Goal: Task Accomplishment & Management: Manage account settings

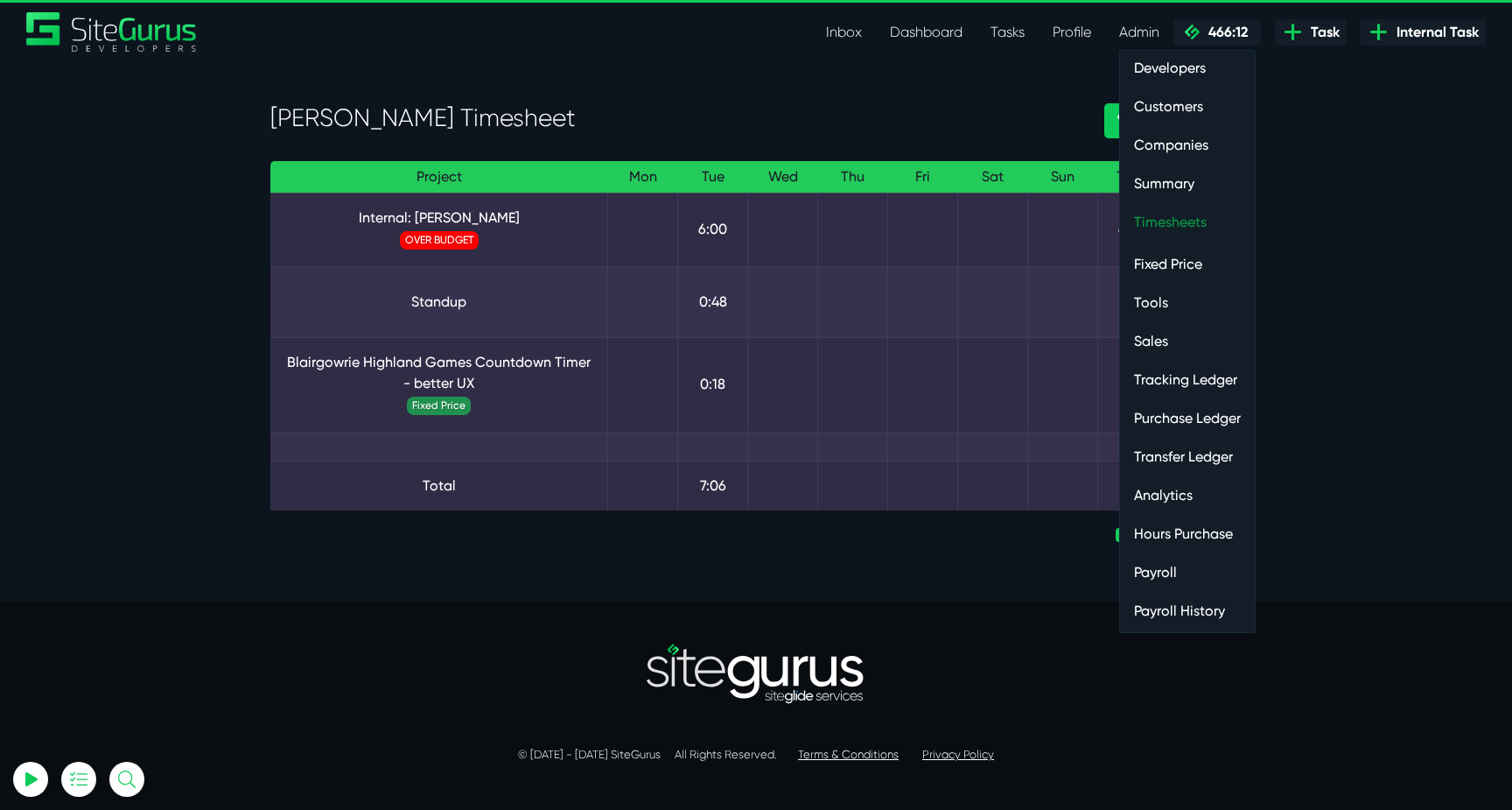
click at [1158, 211] on link "Timesheets" at bounding box center [1187, 222] width 135 height 35
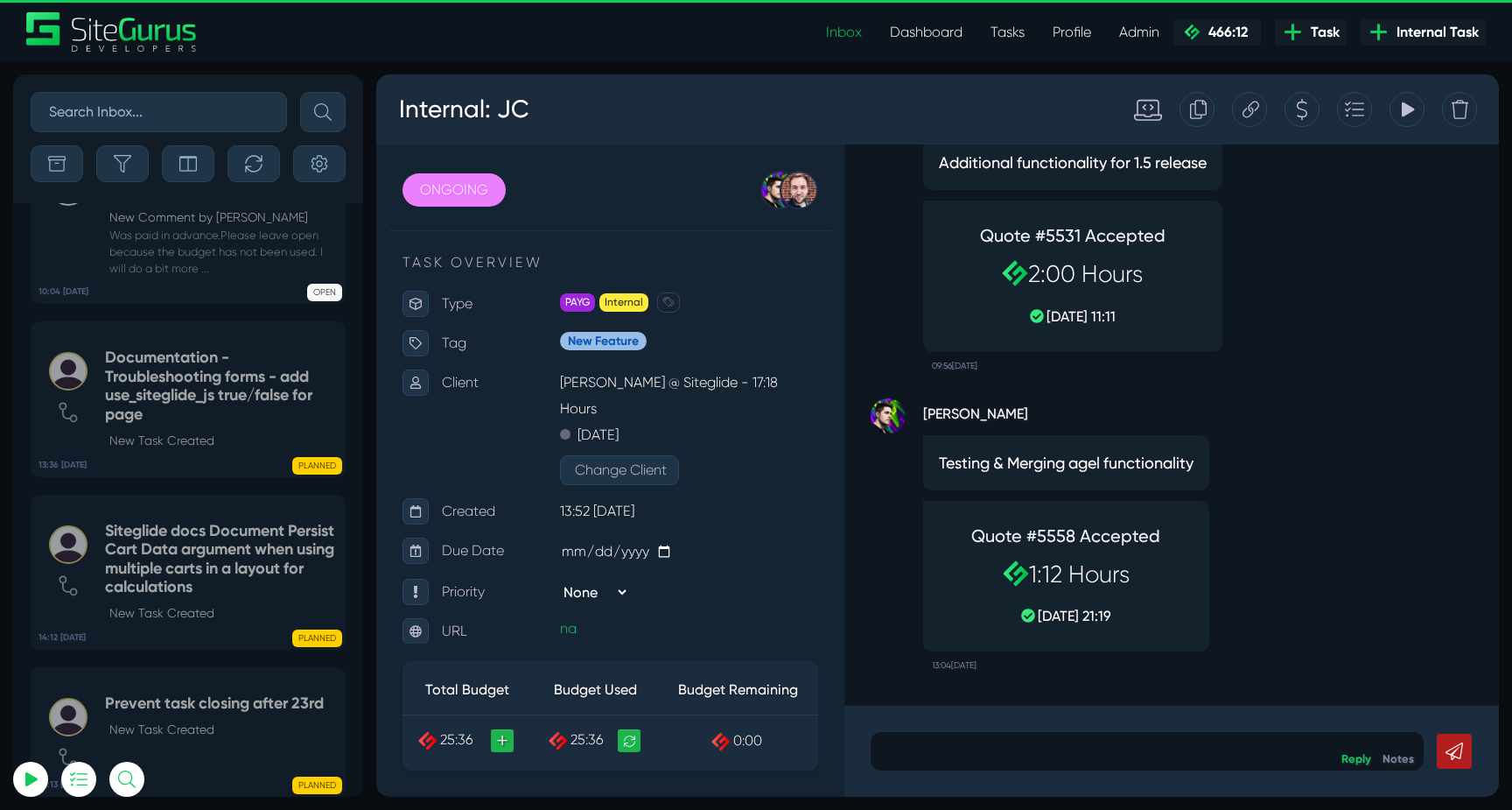
scroll to position [-4064, 0]
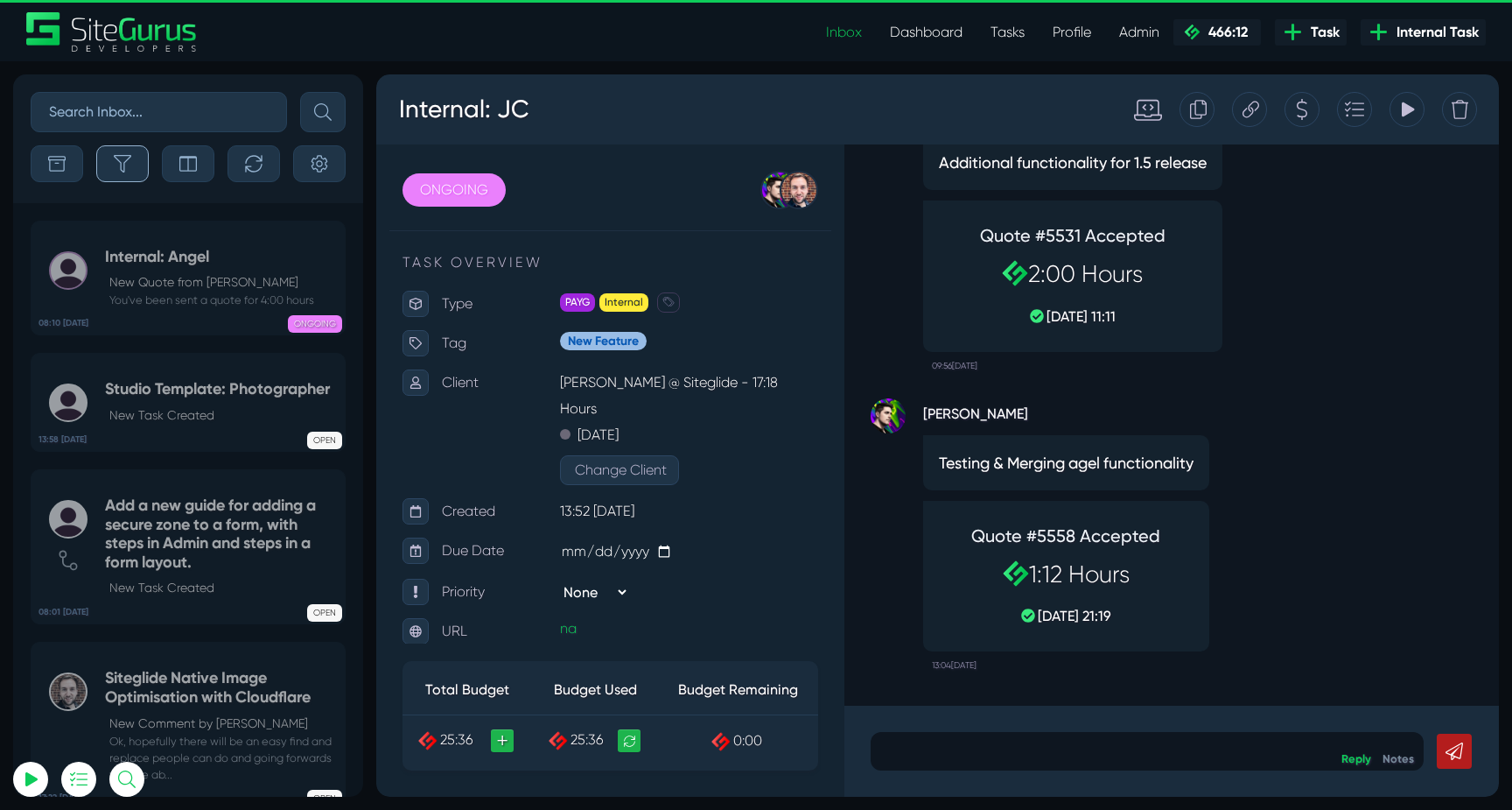
click at [144, 155] on button "button" at bounding box center [122, 164] width 53 height 36
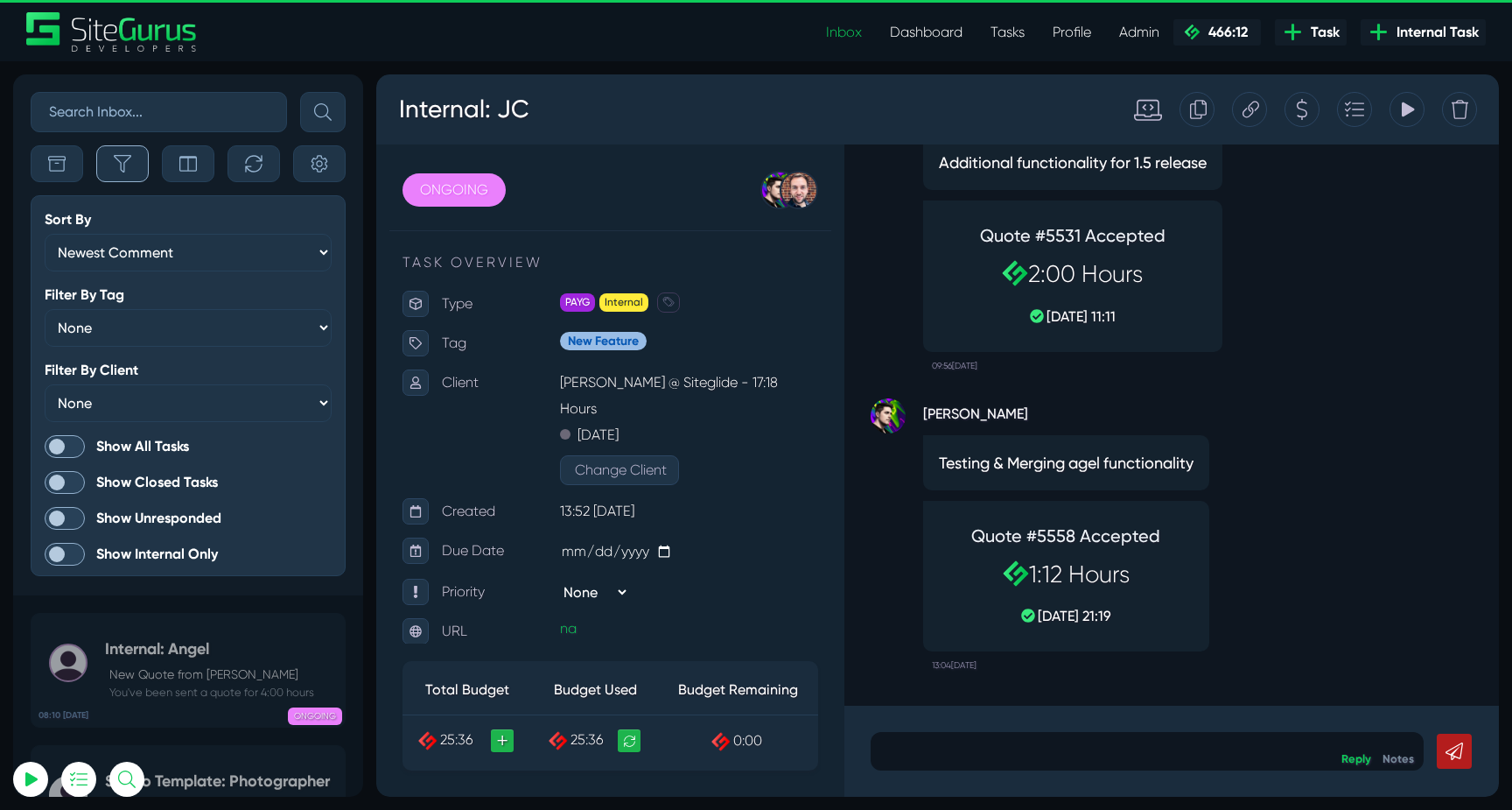
scroll to position [-4456, 0]
click at [71, 441] on span at bounding box center [65, 447] width 40 height 23
click at [0, 0] on input "Show All Tasks" at bounding box center [0, 0] width 0 height 0
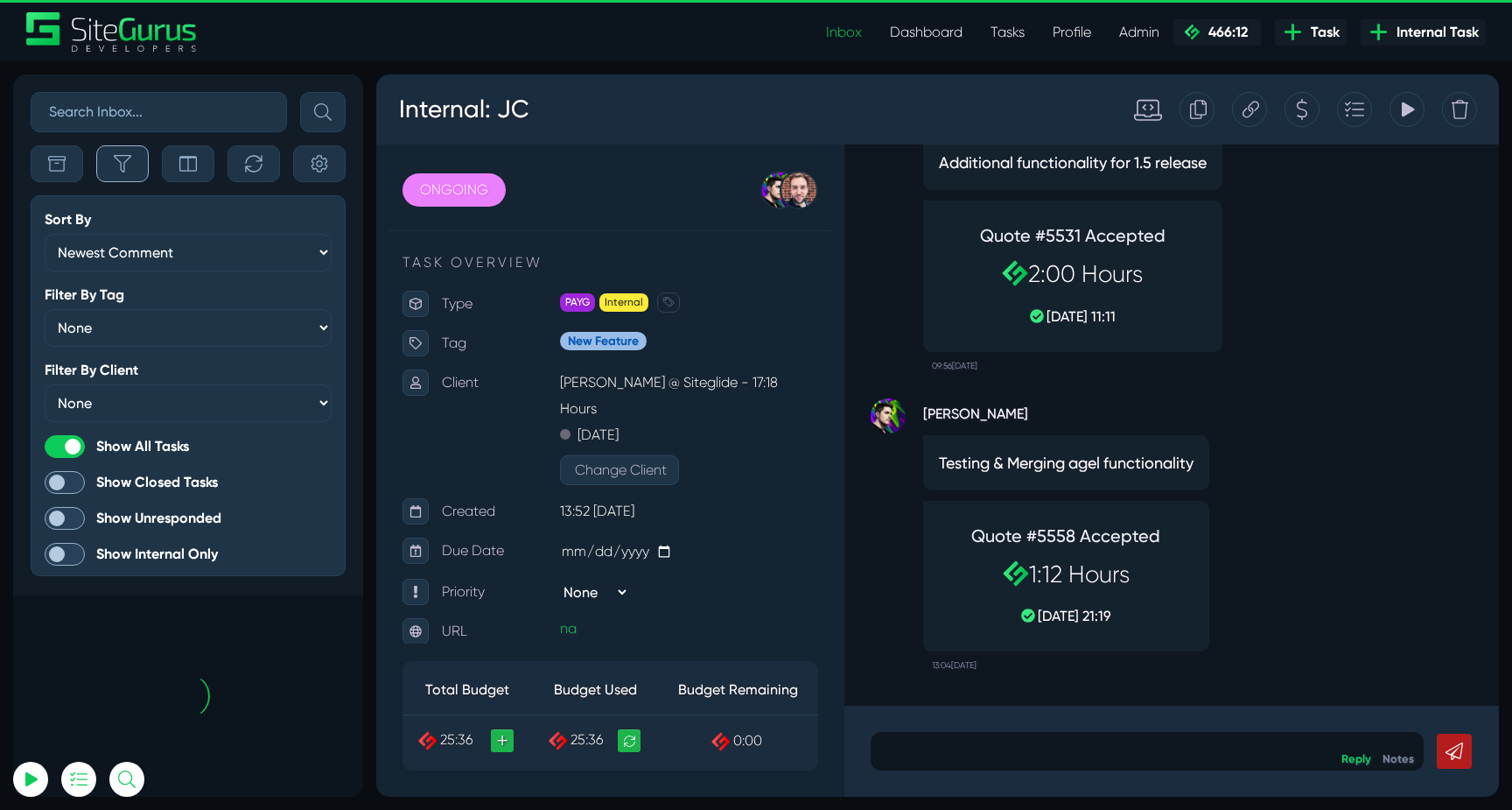
click at [126, 166] on icon "button" at bounding box center [122, 164] width 17 height 17
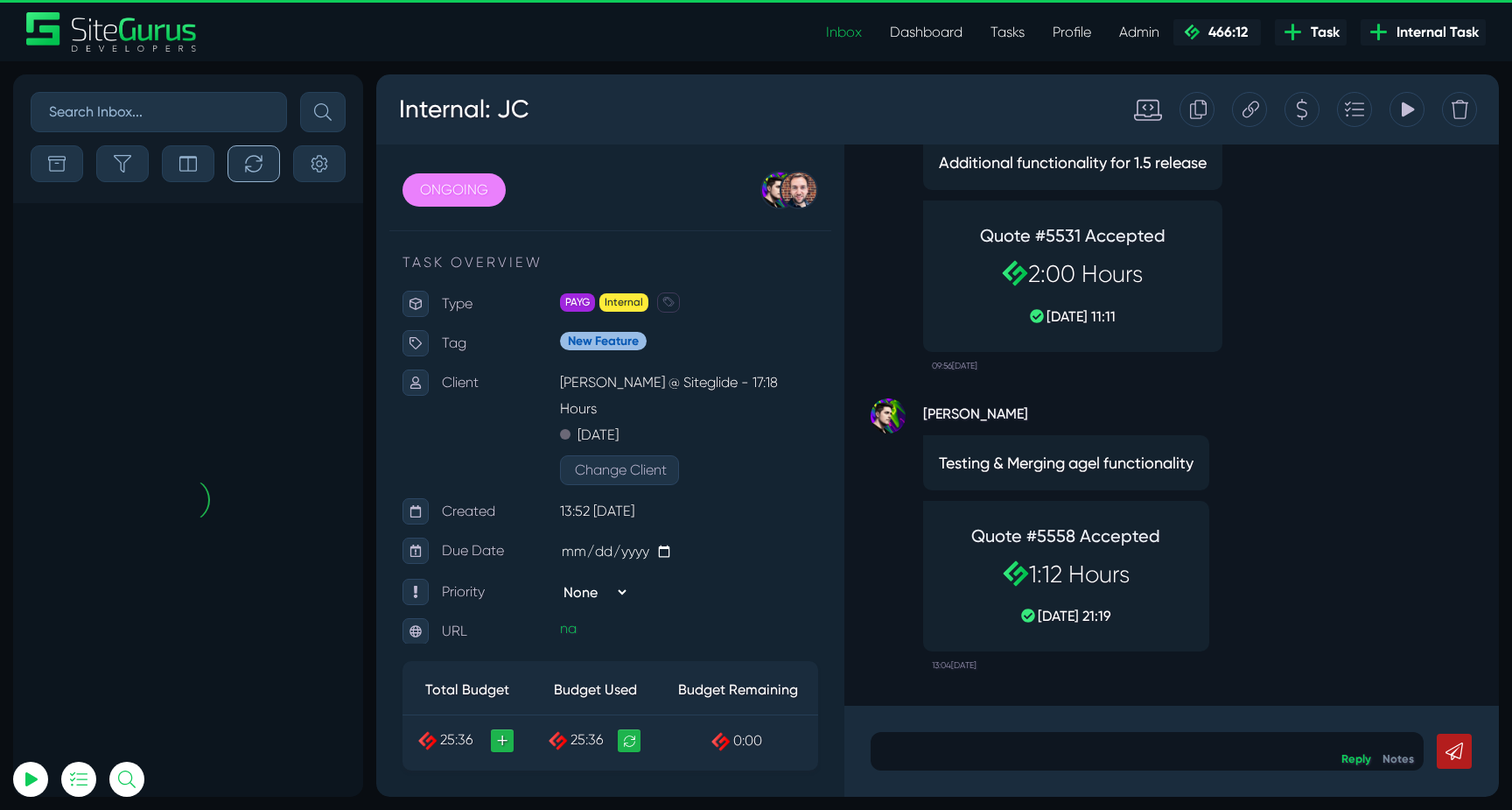
click at [257, 159] on icon "button" at bounding box center [253, 164] width 17 height 17
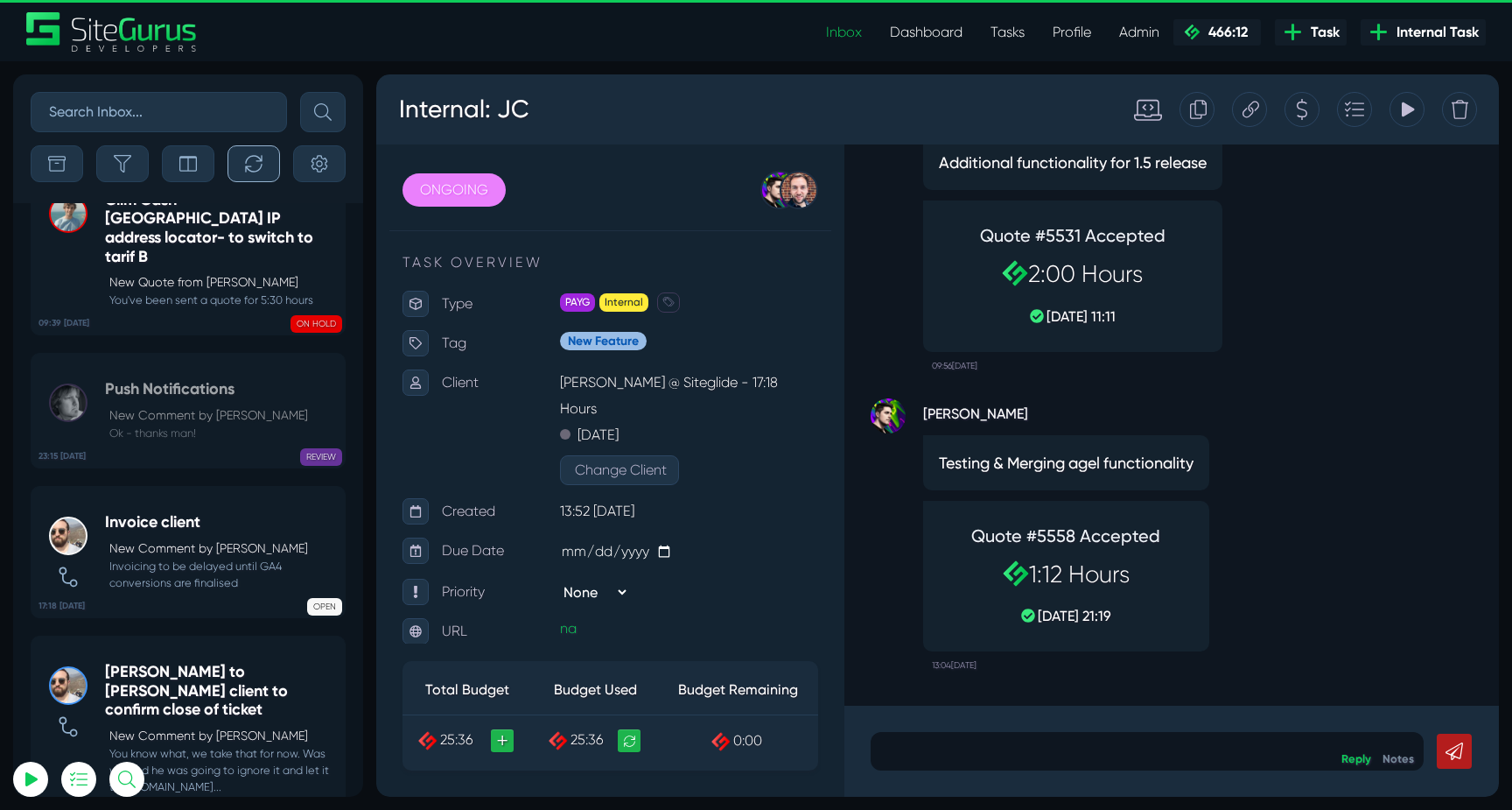
scroll to position [-35633, 0]
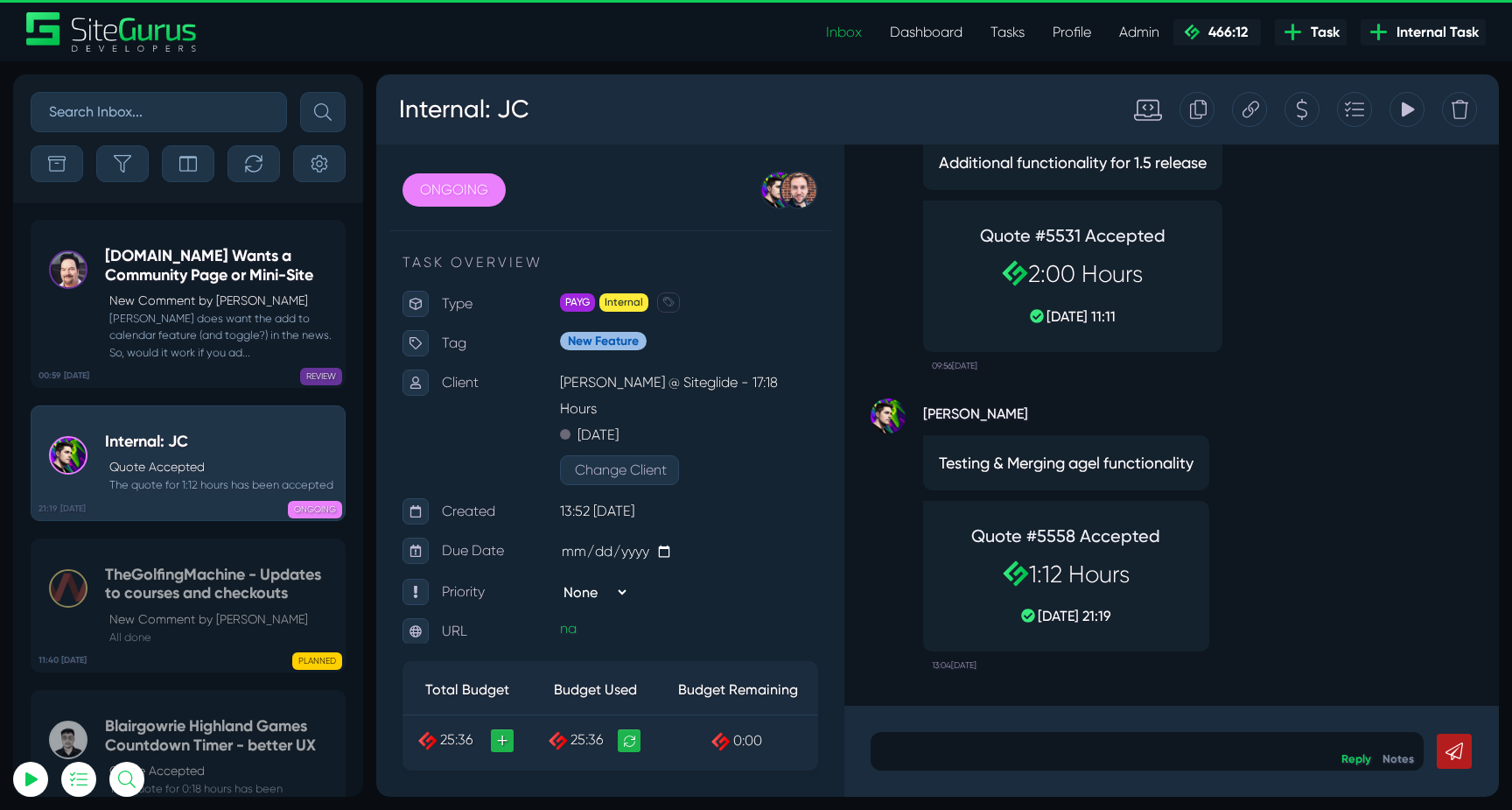
click at [205, 272] on h5 "PDH.ORG Wants a Community Page or Mini-Site" at bounding box center [221, 265] width 231 height 37
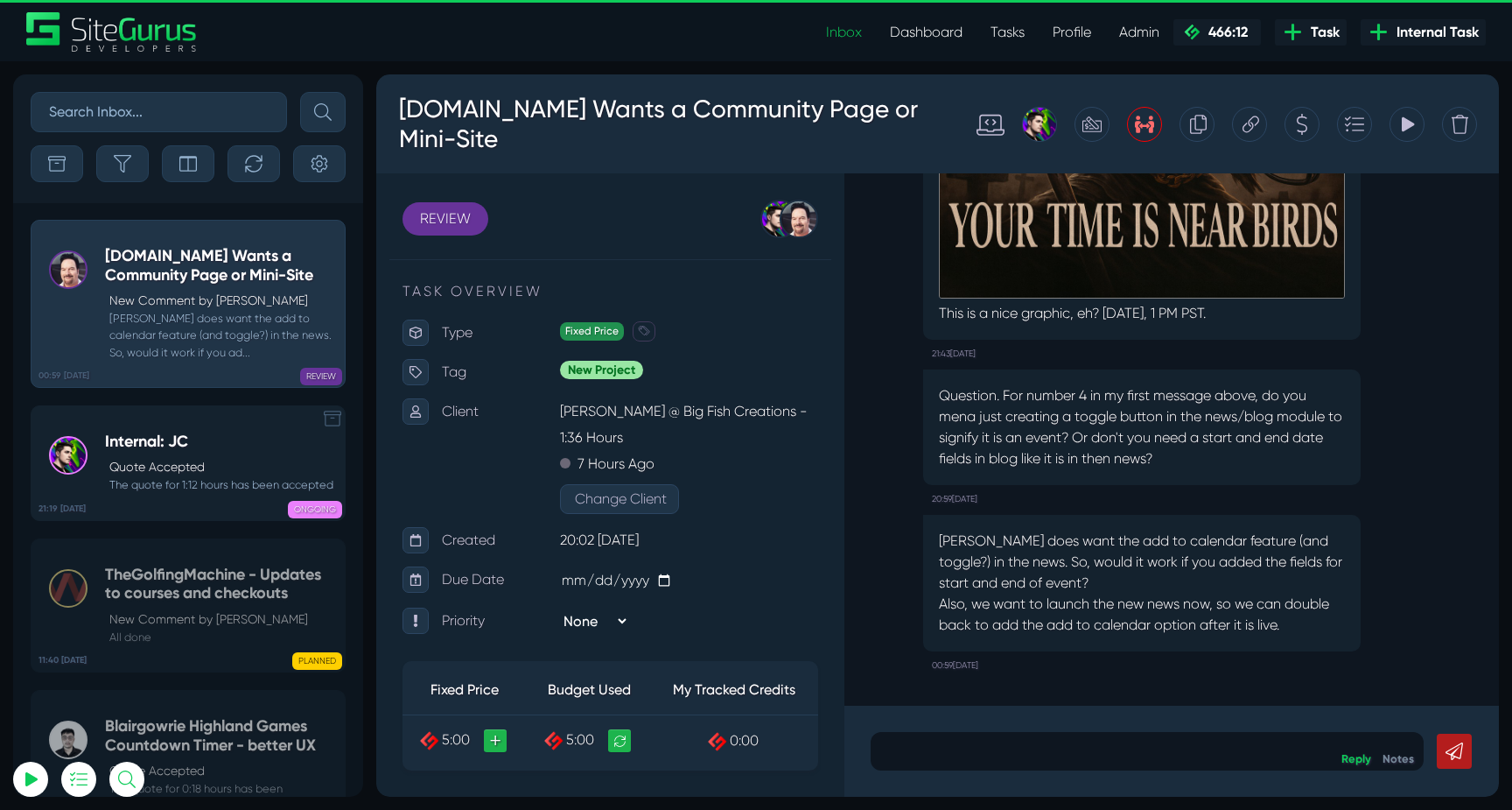
click at [207, 462] on p "Quote Accepted" at bounding box center [221, 467] width 224 height 18
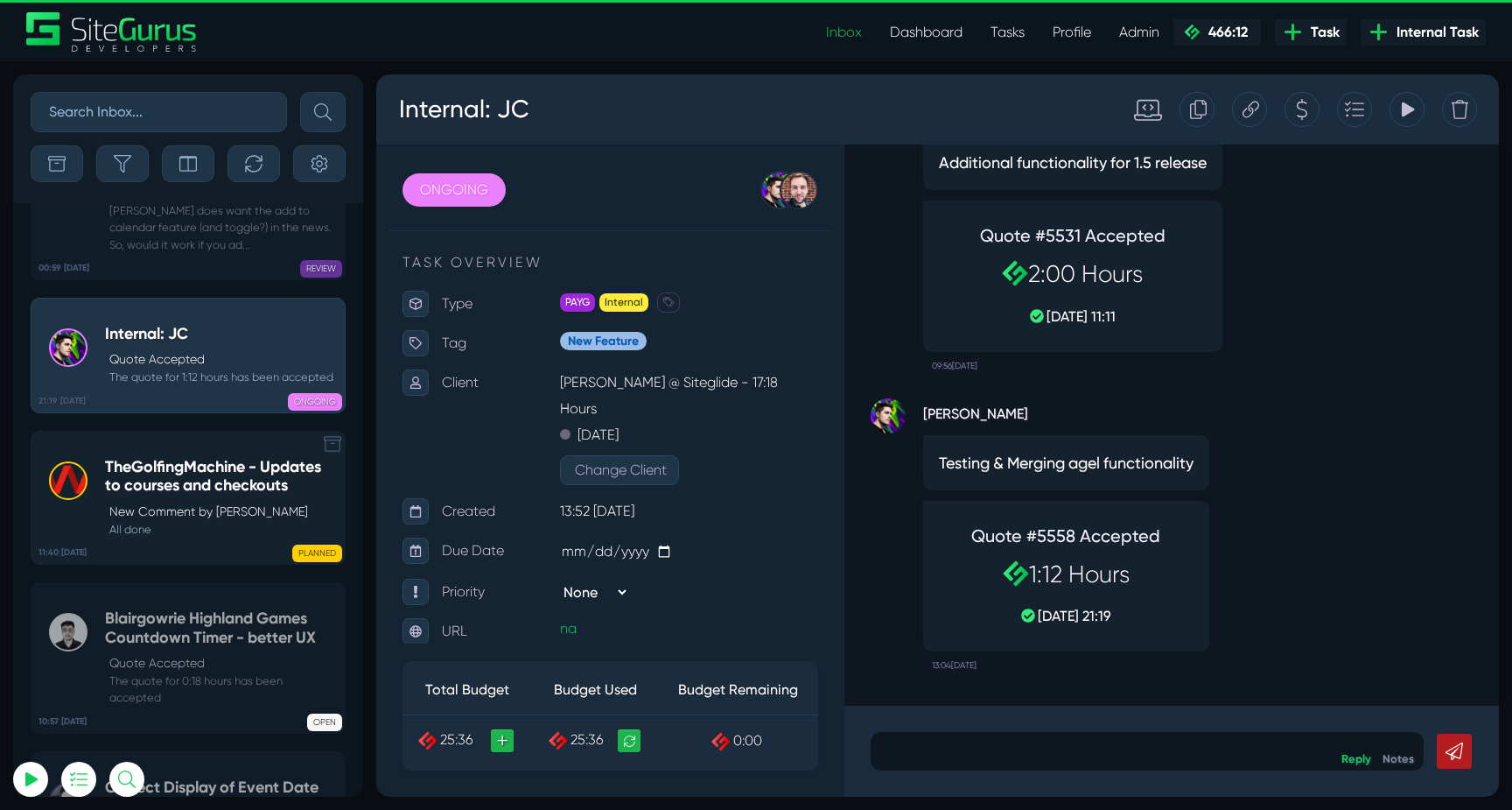
click at [199, 521] on small "All done" at bounding box center [221, 529] width 231 height 16
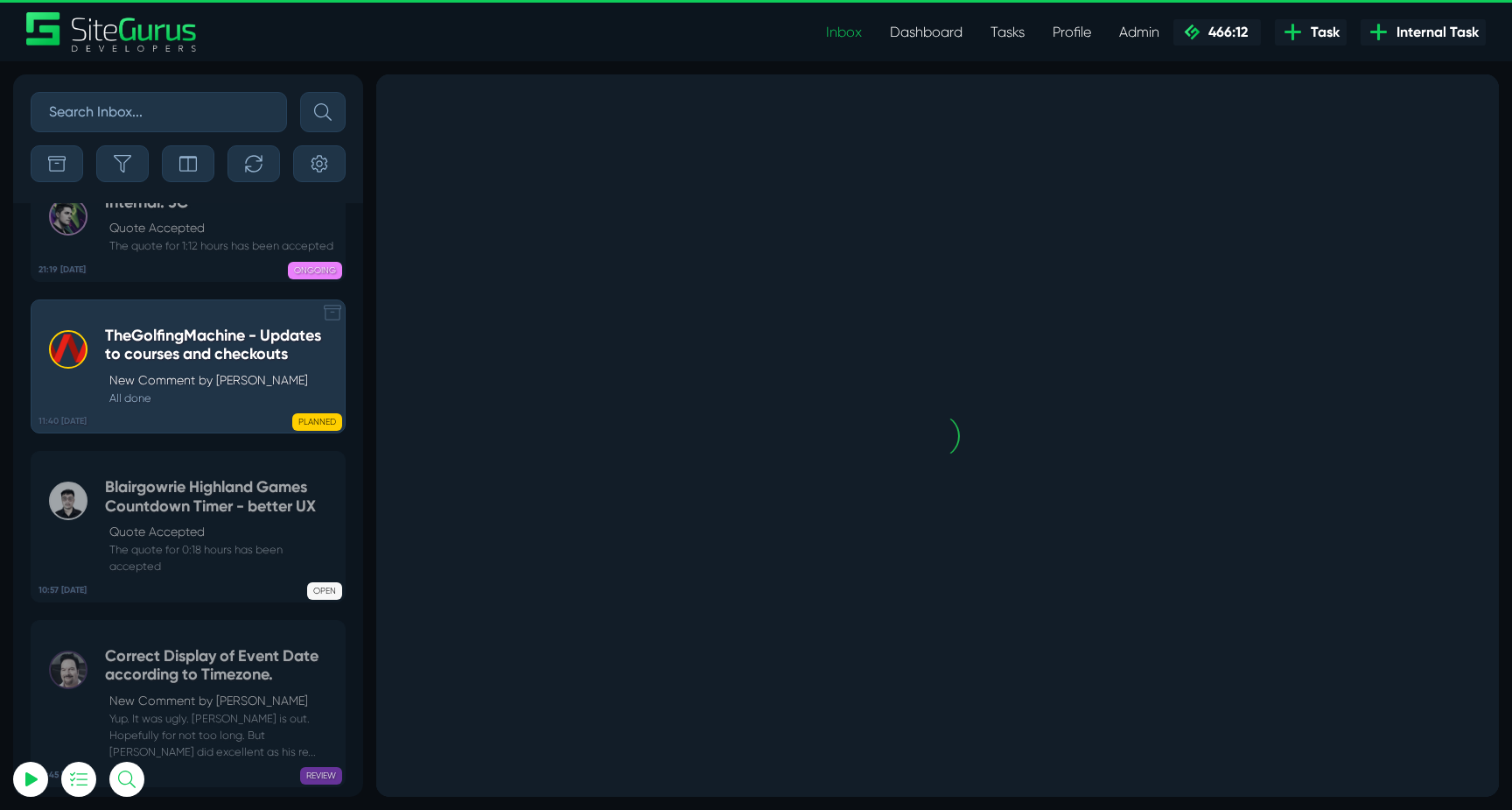
scroll to position [-69728, 0]
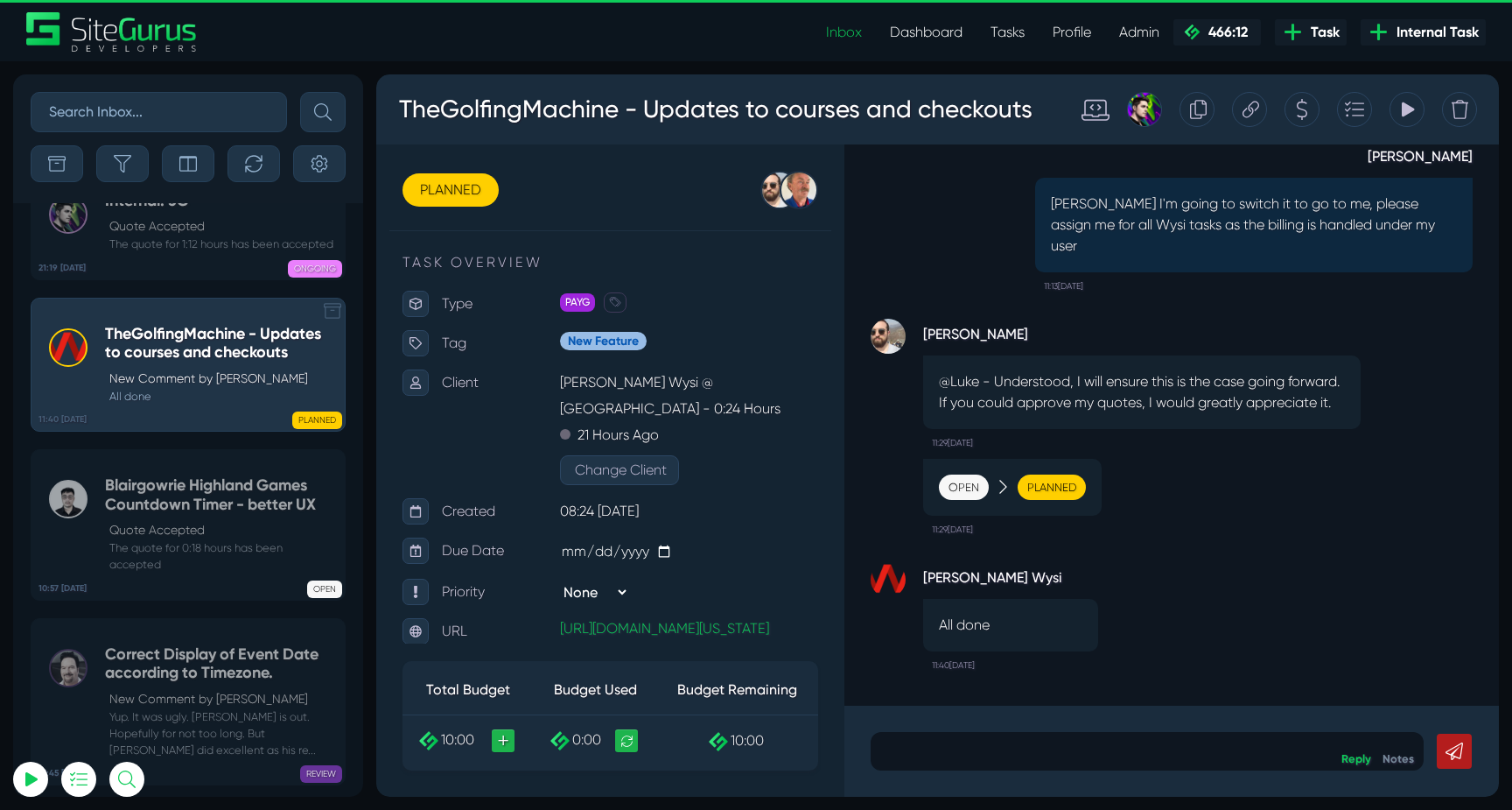
click at [199, 521] on p "Quote Accepted" at bounding box center [222, 530] width 227 height 18
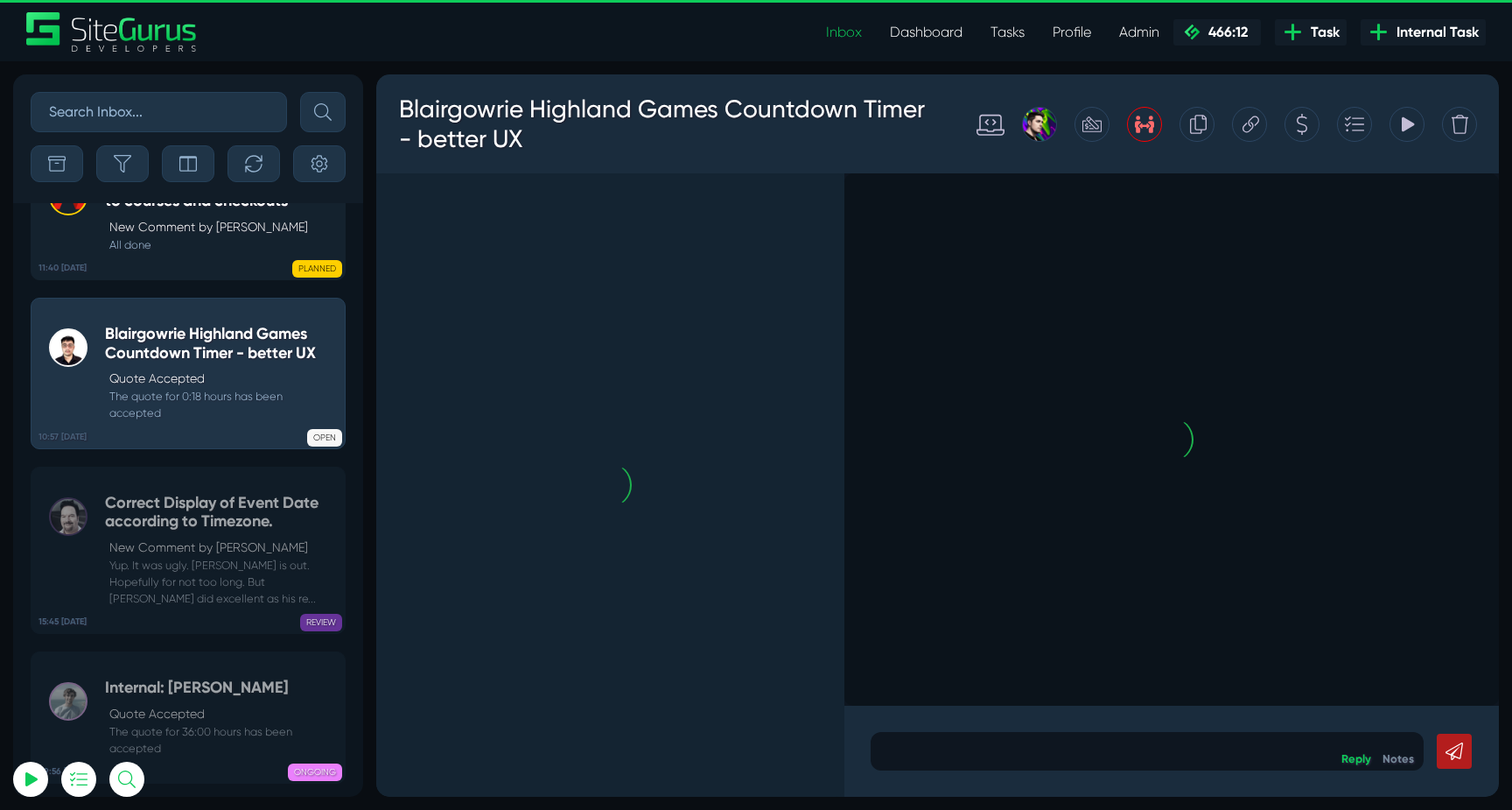
click at [199, 493] on h5 "Correct Display of Event Date according to Timezone." at bounding box center [221, 512] width 231 height 37
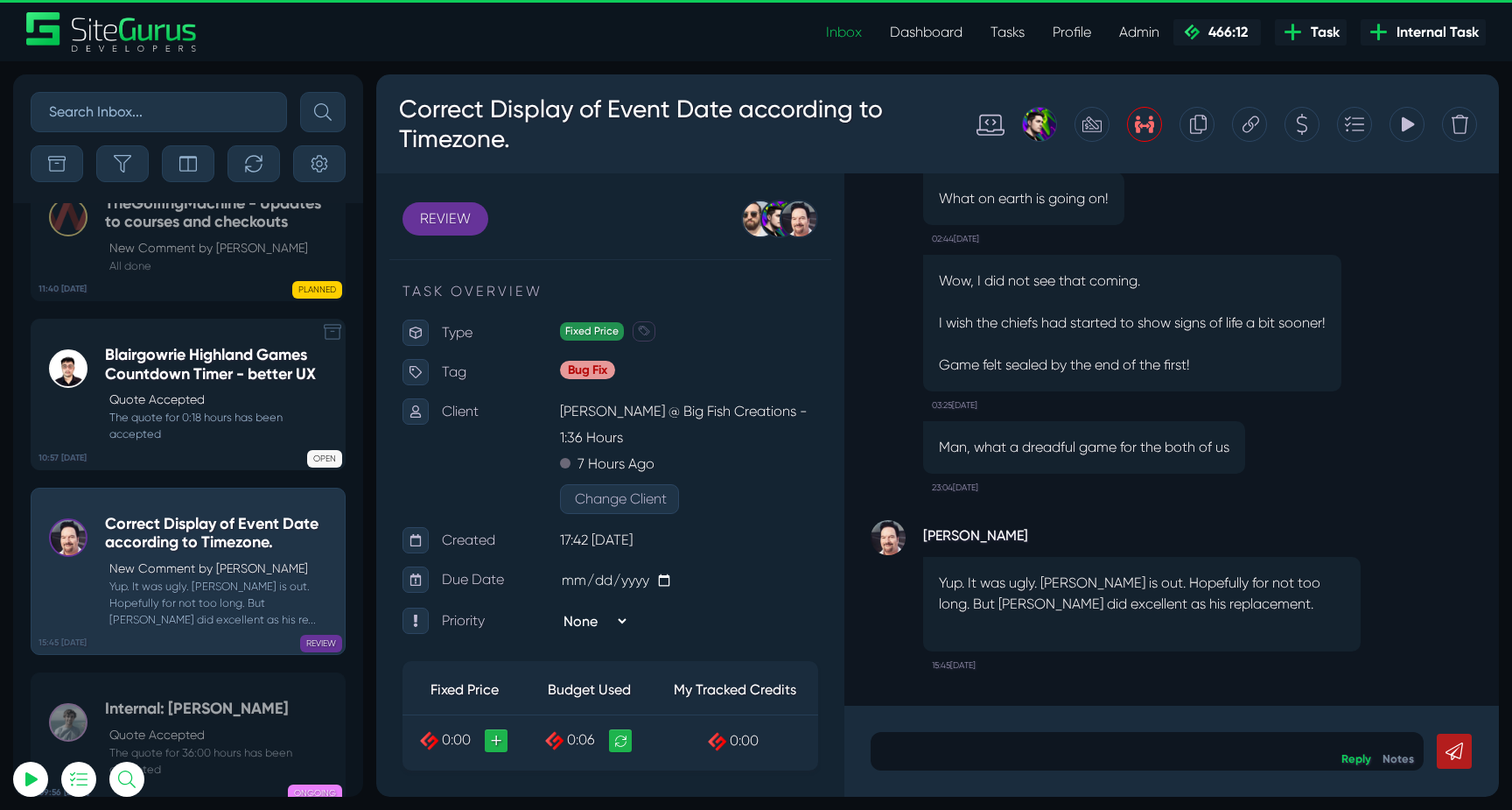
click at [212, 408] on small "The quote for 0:18 hours has been accepted" at bounding box center [221, 425] width 231 height 33
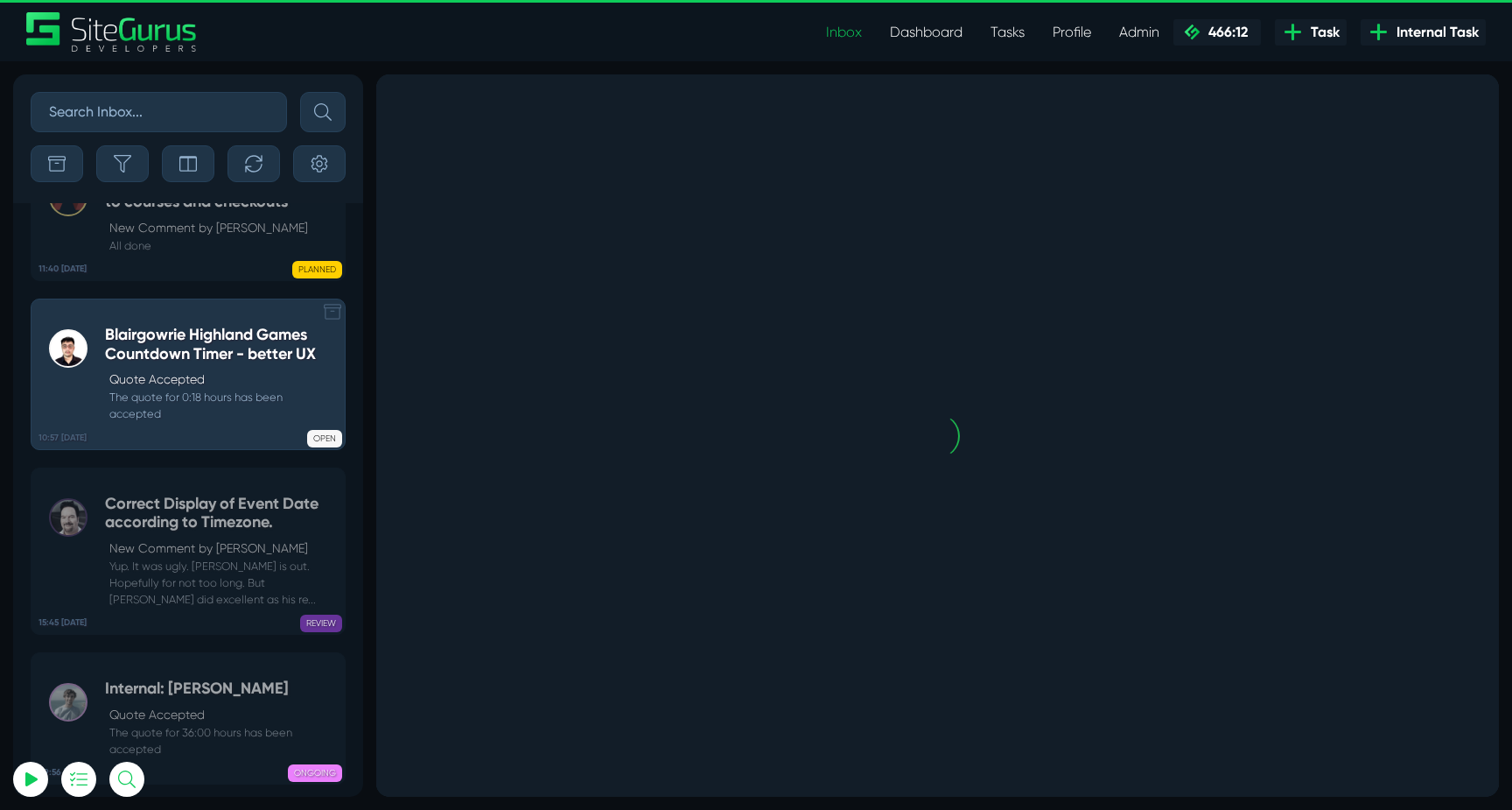
scroll to position [-69577, 0]
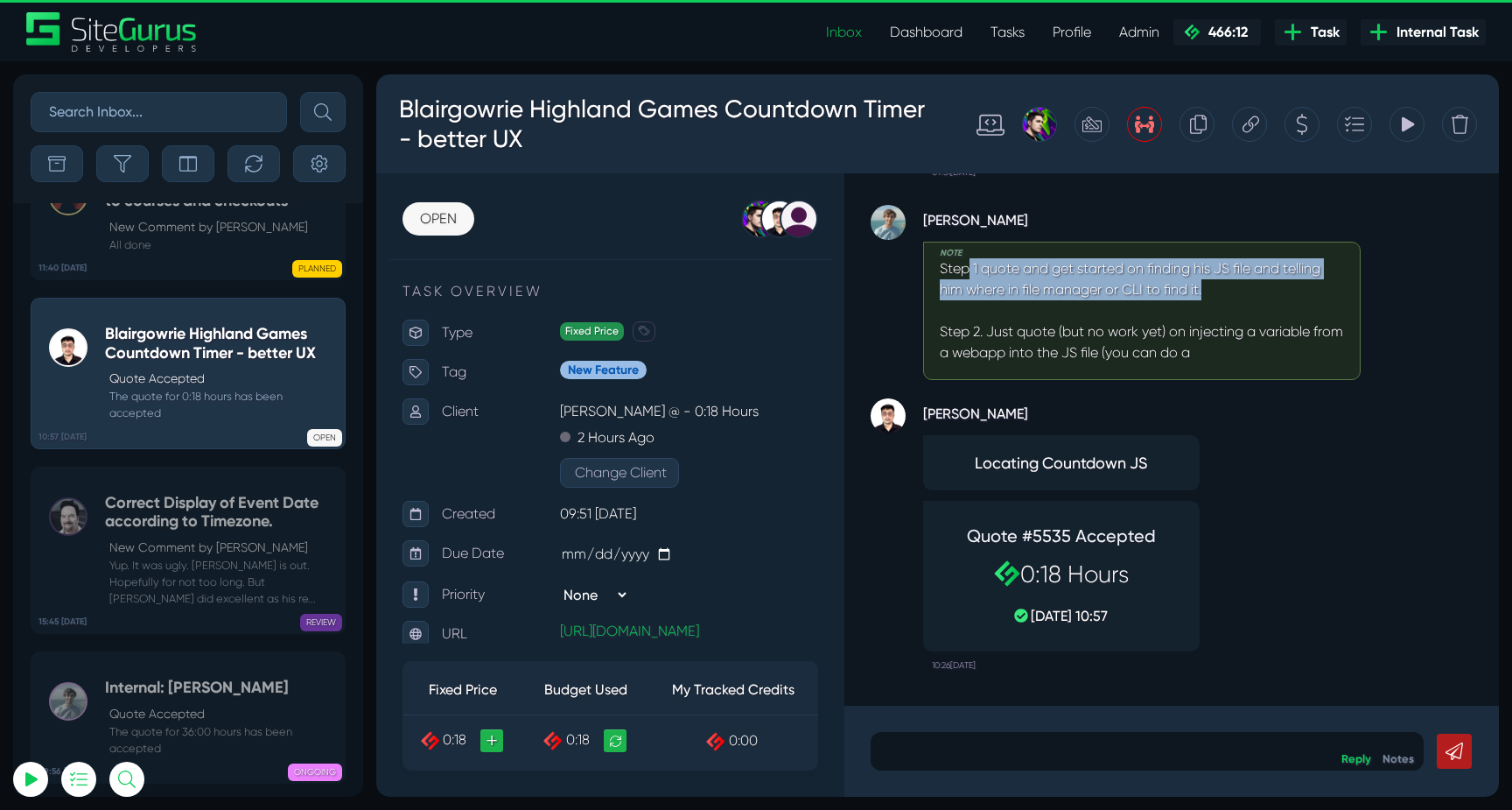
drag, startPoint x: 970, startPoint y: 274, endPoint x: 1234, endPoint y: 284, distance: 264.2
click at [1234, 284] on p "Step 1 quote and get started on finding his JS file and telling him where in fi…" at bounding box center [1141, 311] width 404 height 105
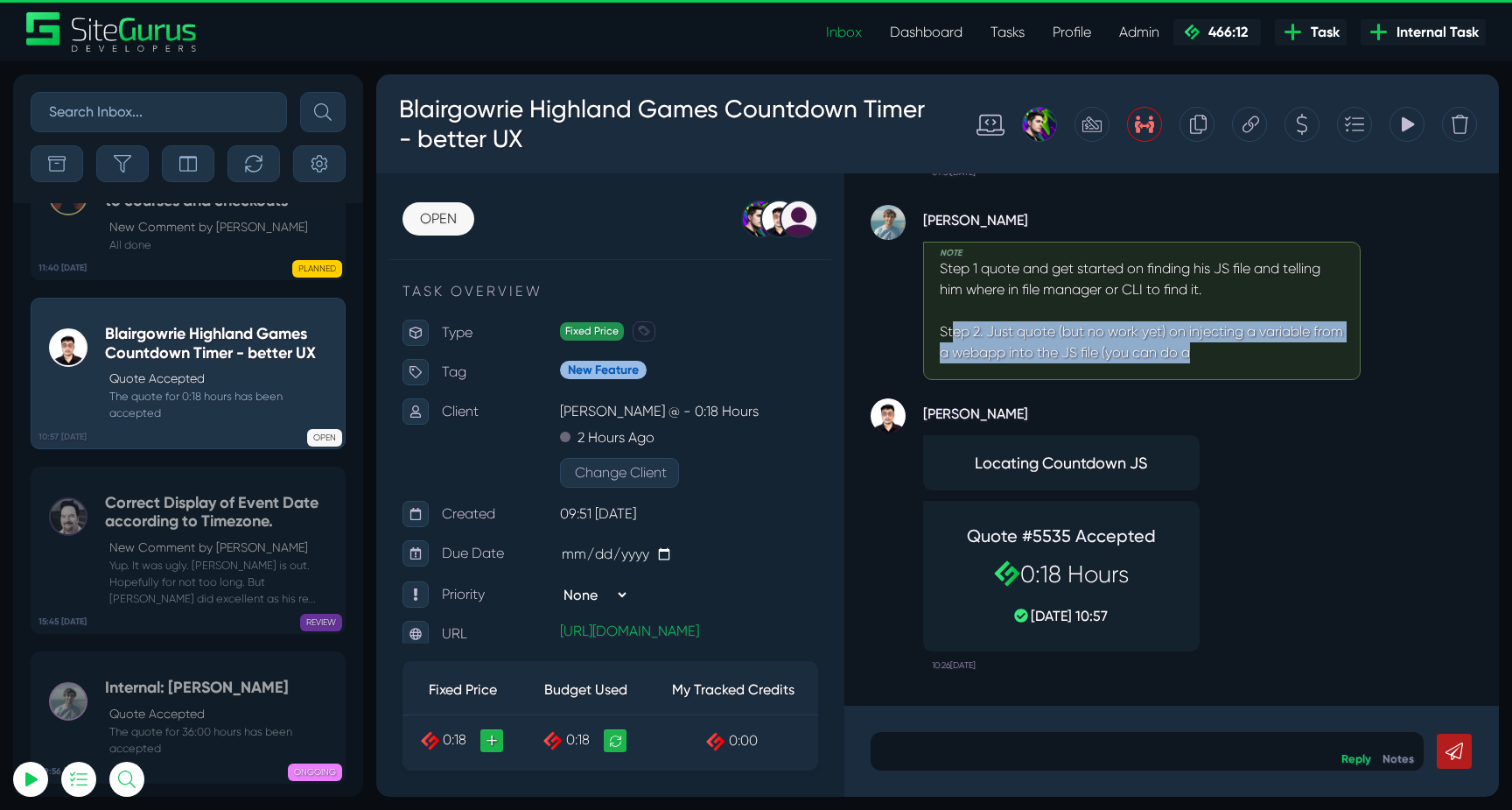
drag, startPoint x: 955, startPoint y: 329, endPoint x: 1264, endPoint y: 346, distance: 309.5
click at [1264, 346] on p "Step 1 quote and get started on finding his JS file and telling him where in fi…" at bounding box center [1141, 311] width 404 height 105
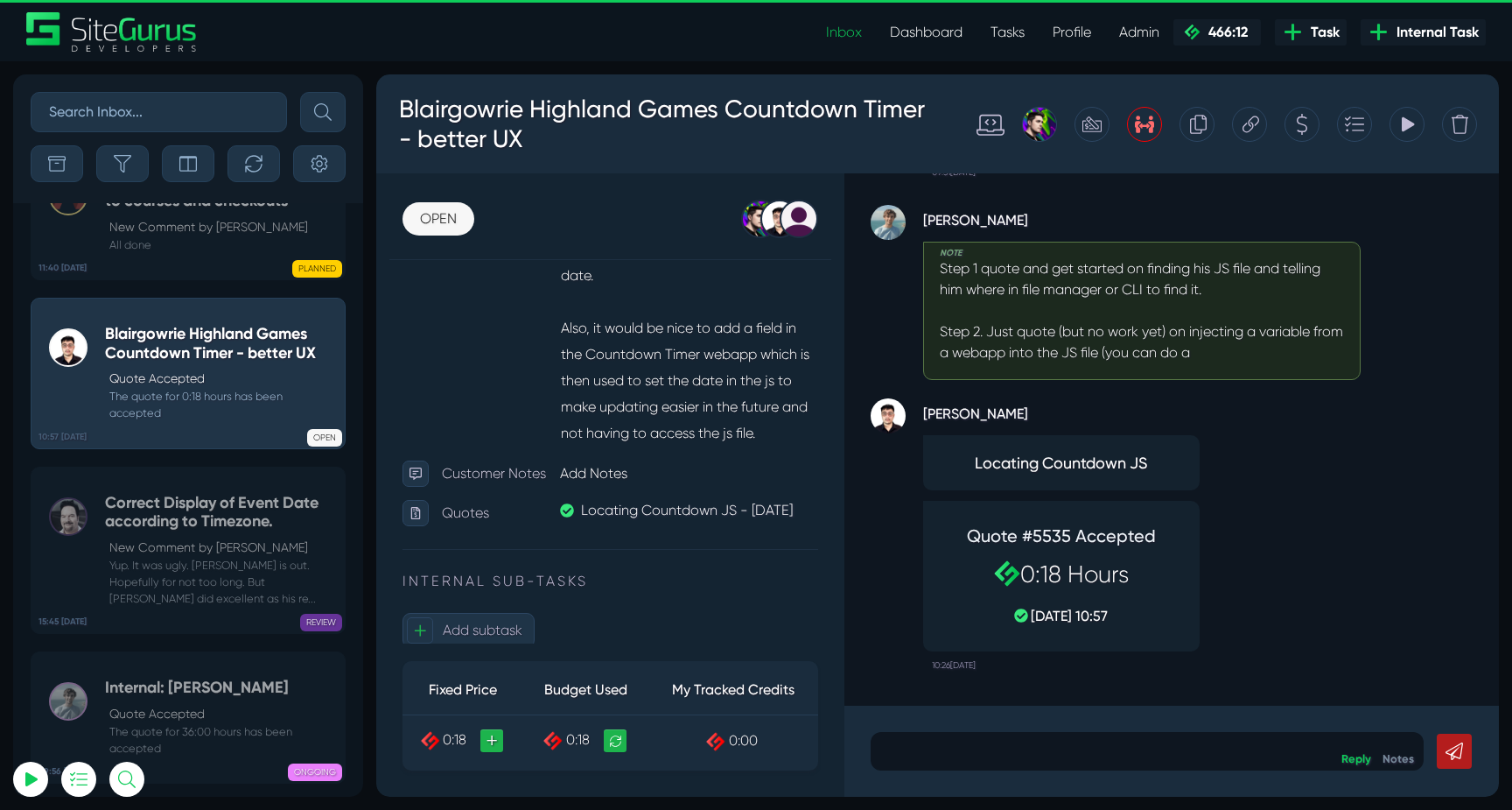
scroll to position [416, 0]
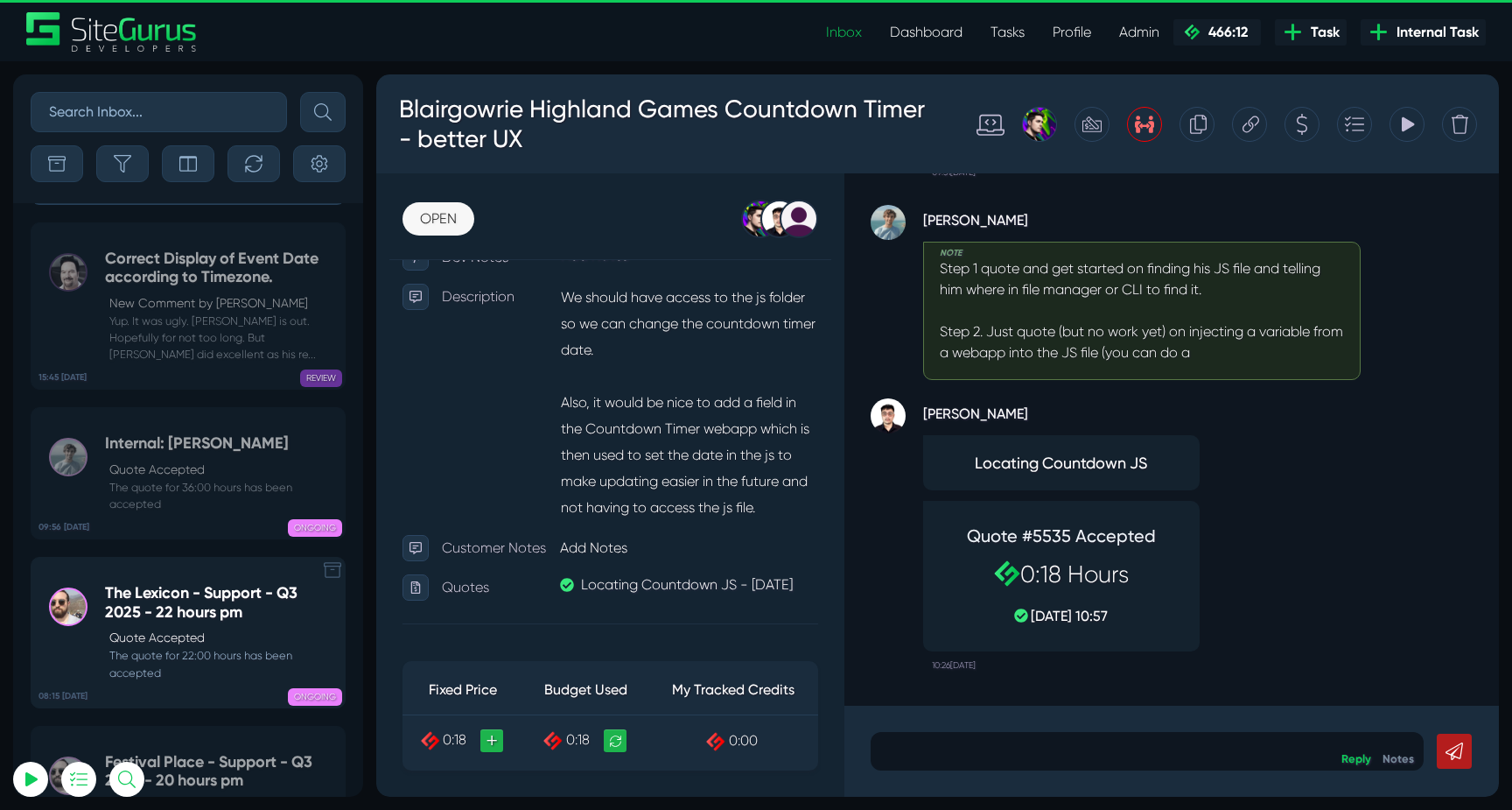
click at [151, 583] on h5 "The Lexicon - Support - Q3 2025 - 22 hours pm" at bounding box center [221, 602] width 231 height 37
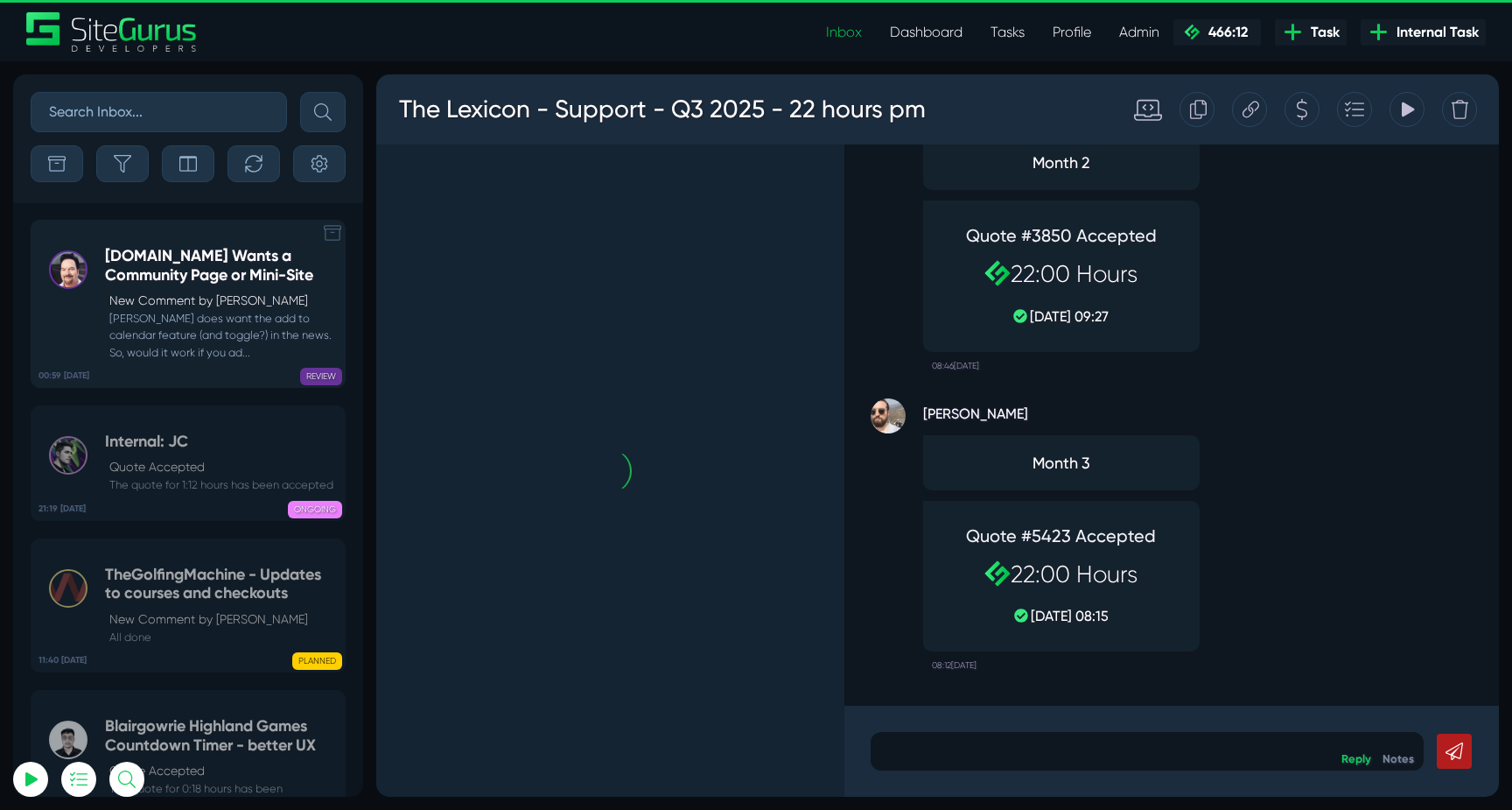
click at [150, 298] on p "New Comment by Michael Clawson" at bounding box center [222, 300] width 227 height 18
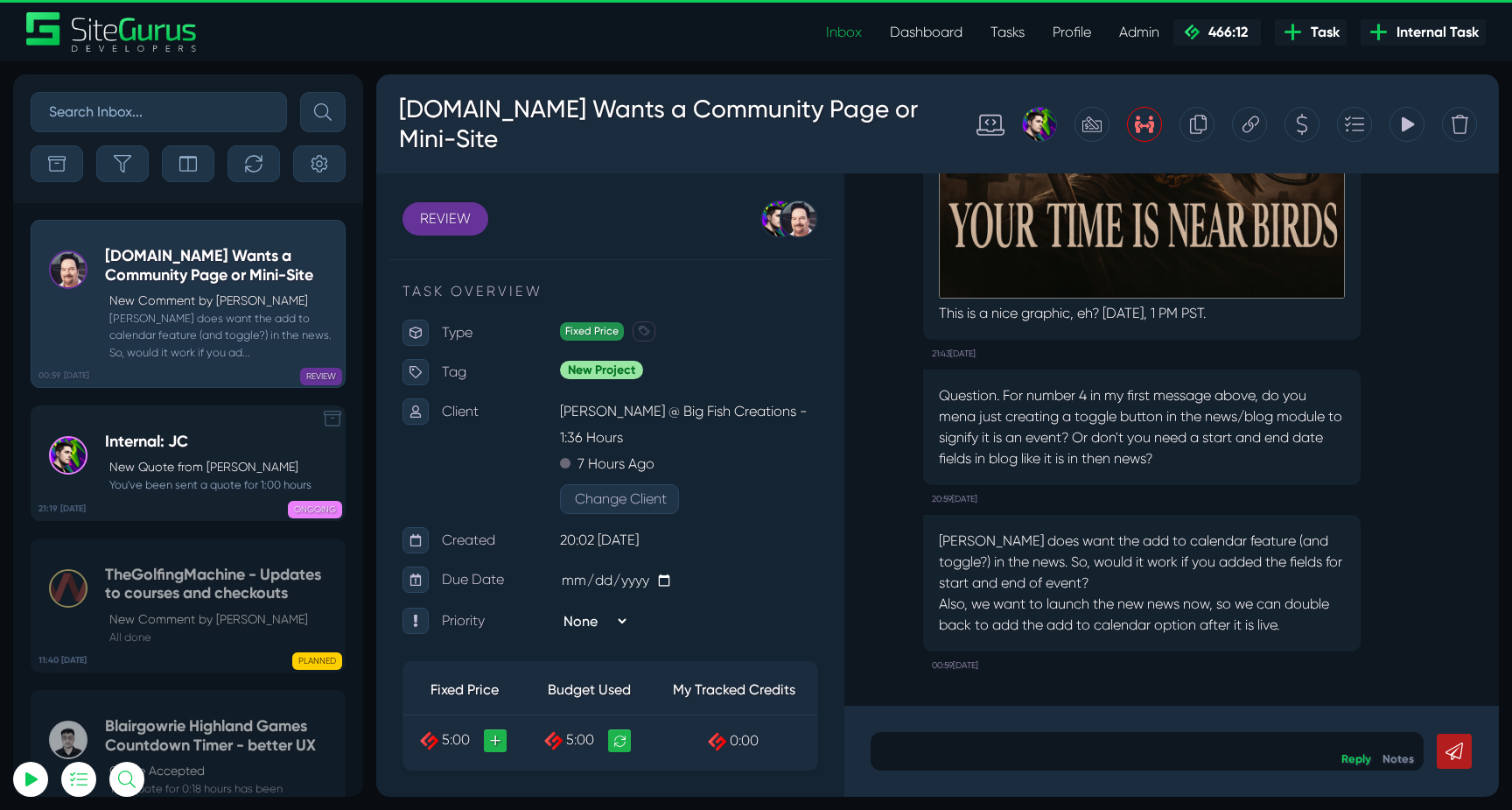
click at [196, 477] on small "You've been sent a quote for 1:00 hours" at bounding box center [208, 484] width 206 height 16
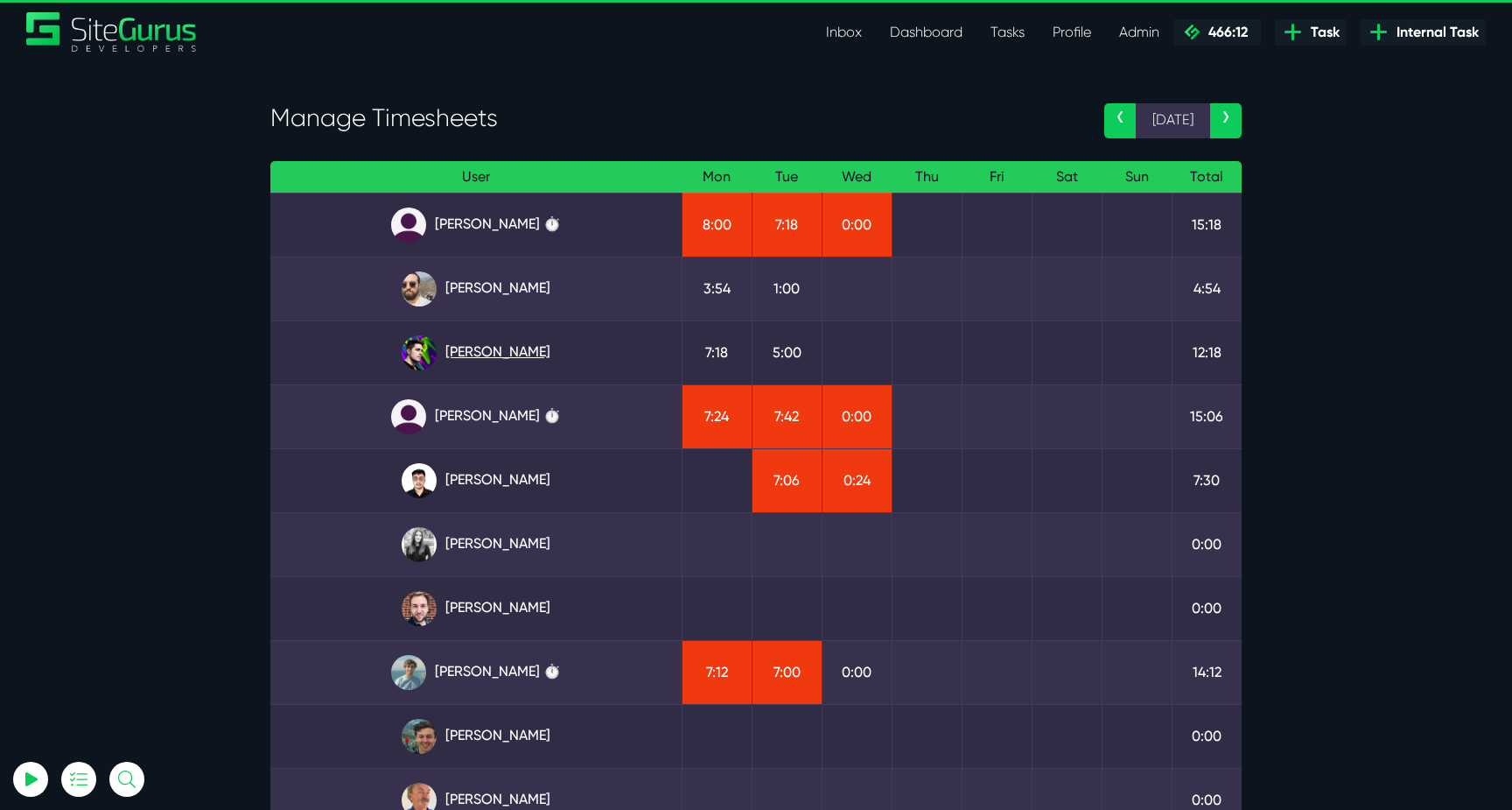
click at [481, 346] on link "[PERSON_NAME]" at bounding box center [475, 353] width 383 height 35
click at [474, 346] on link "[PERSON_NAME] ⏱️" at bounding box center [475, 353] width 383 height 35
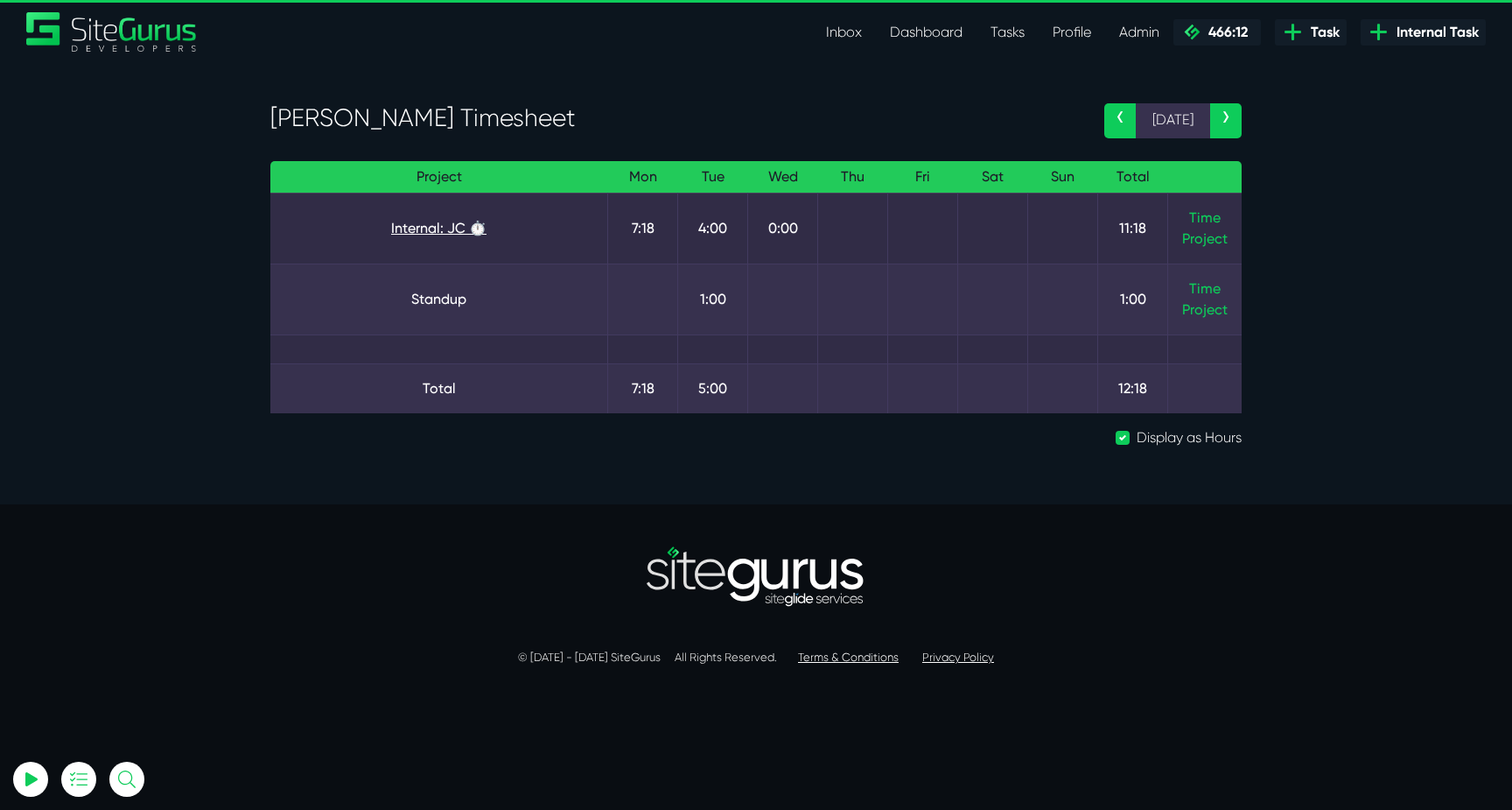
click at [422, 222] on link "Internal: JC ⏱️" at bounding box center [438, 229] width 309 height 21
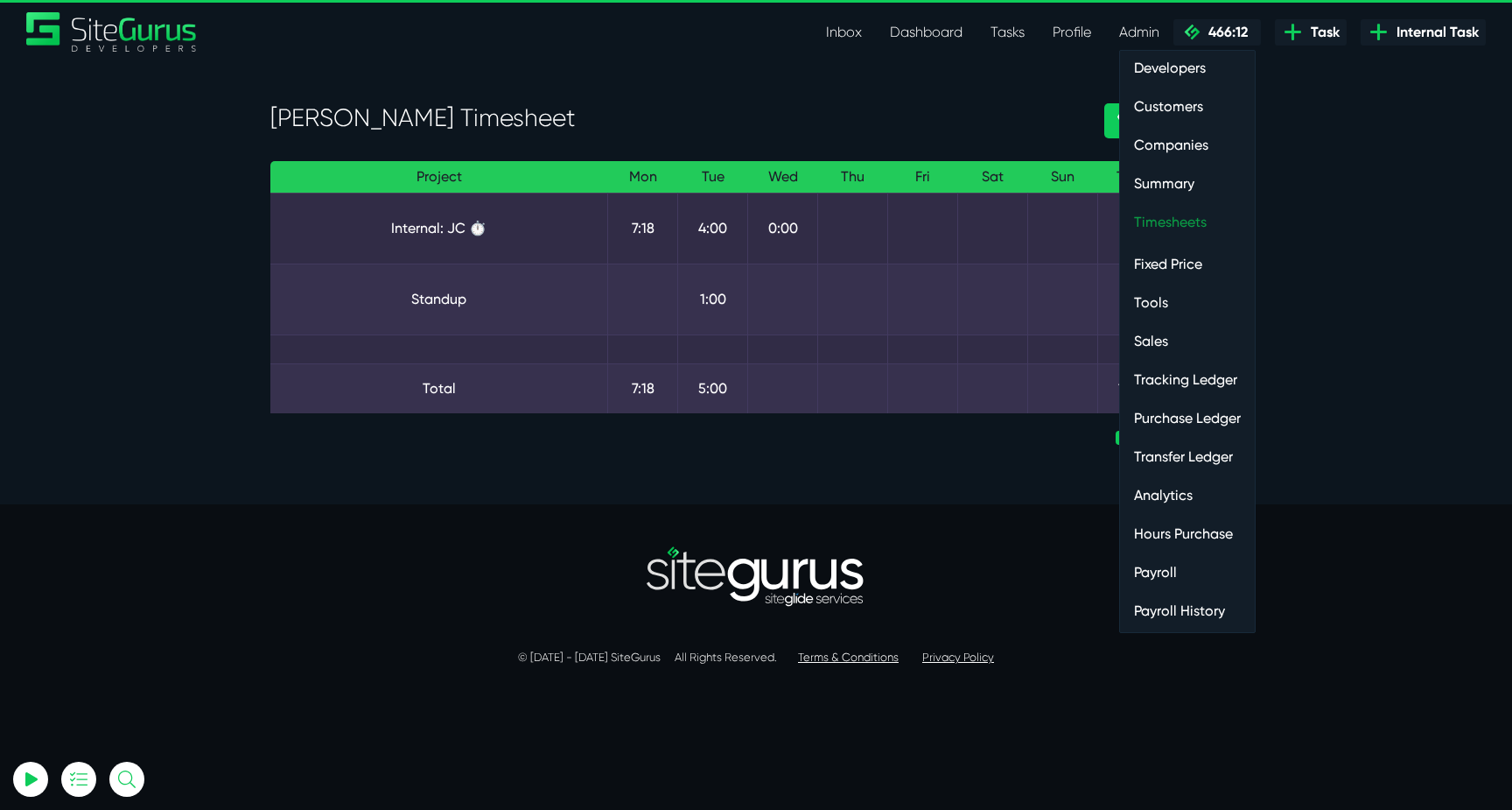
click at [1178, 236] on link "Timesheets" at bounding box center [1187, 222] width 135 height 35
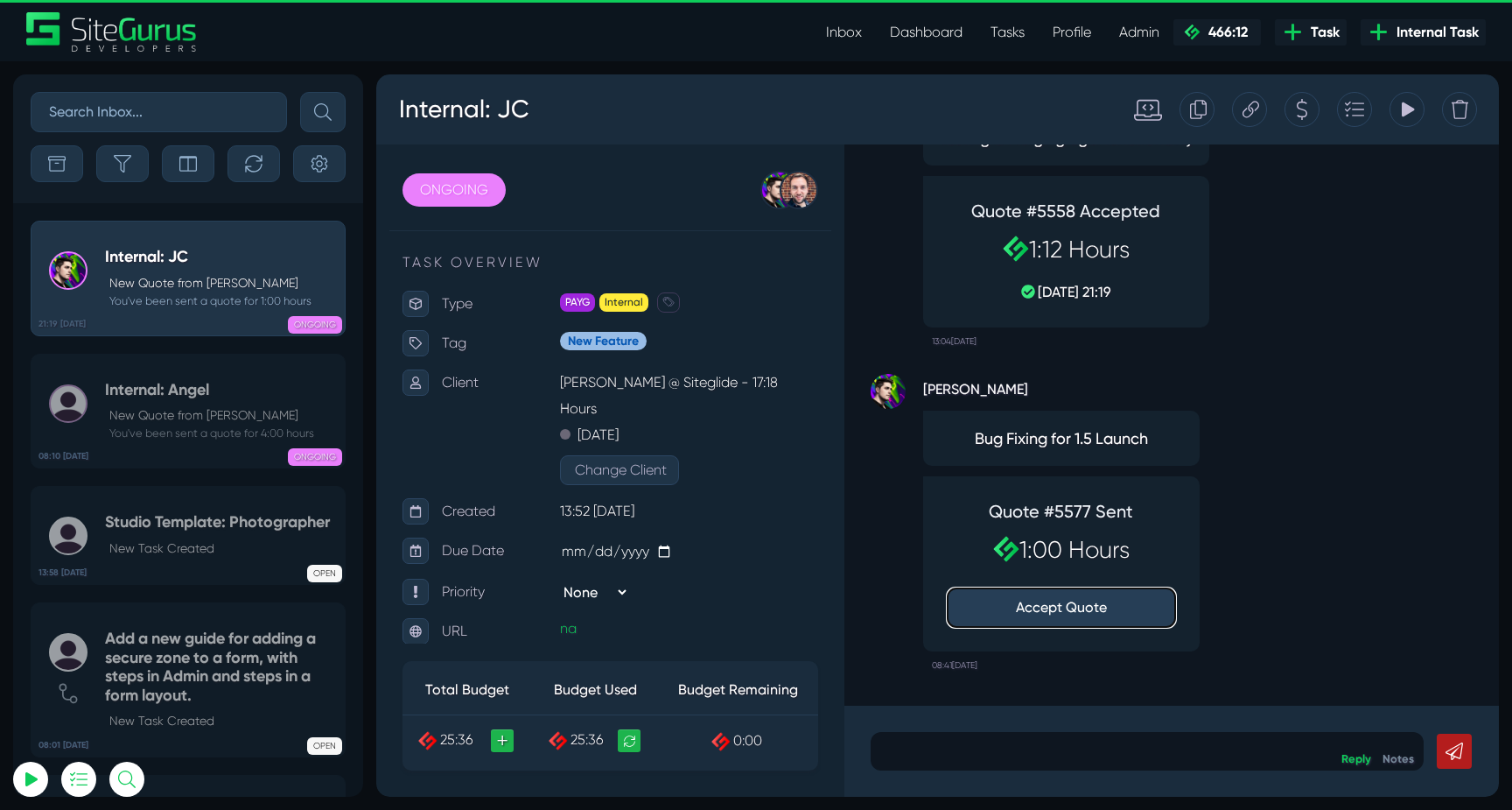
click at [1067, 609] on button "Accept Quote" at bounding box center [1061, 607] width 227 height 38
